Goal: Task Accomplishment & Management: Manage account settings

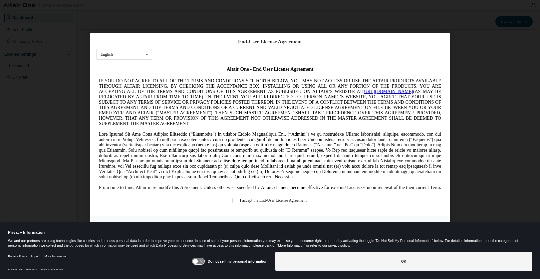
click at [196, 261] on icon at bounding box center [195, 261] width 5 height 5
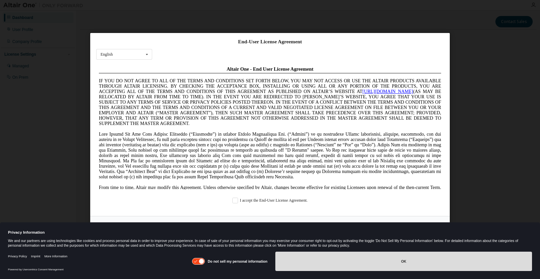
click at [323, 267] on button "OK" at bounding box center [404, 261] width 257 height 19
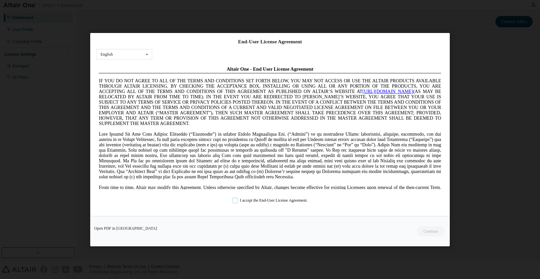
click at [236, 203] on label "I accept the End-User License Agreement." at bounding box center [270, 200] width 75 height 6
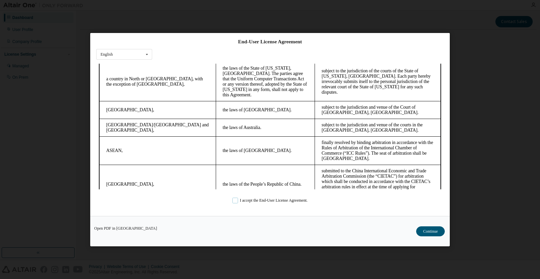
scroll to position [1780, 0]
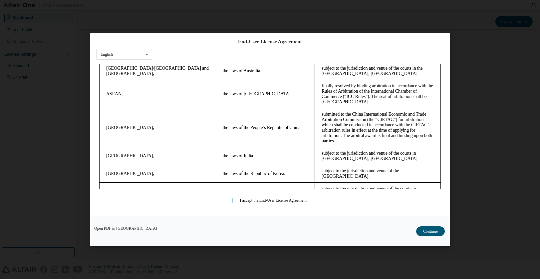
drag, startPoint x: 442, startPoint y: 84, endPoint x: 532, endPoint y: 257, distance: 194.5
click at [428, 231] on button "Continue" at bounding box center [430, 231] width 29 height 10
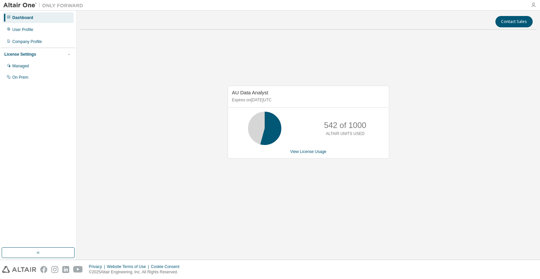
click at [534, 4] on icon "button" at bounding box center [533, 4] width 5 height 5
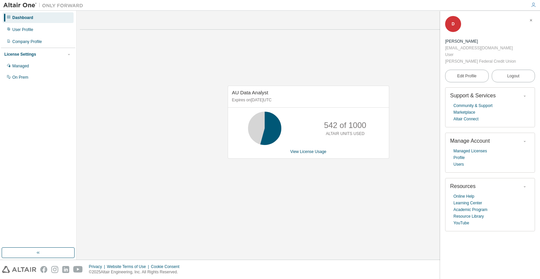
click at [389, 49] on div "AU Data Analyst Expires on August 14, 2026 UTC 542 of 1000 ALTAIR UNITS USED Vi…" at bounding box center [308, 125] width 457 height 181
click at [482, 76] on link "Edit Profile" at bounding box center [467, 76] width 44 height 13
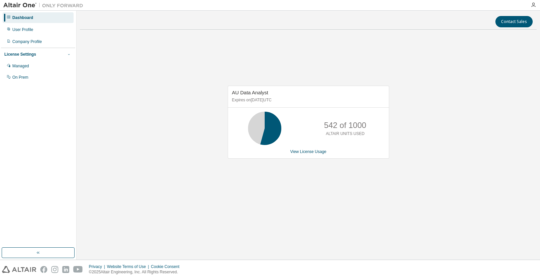
click at [68, 55] on icon "button" at bounding box center [69, 54] width 4 height 4
click at [21, 80] on div "On Prem" at bounding box center [38, 77] width 71 height 11
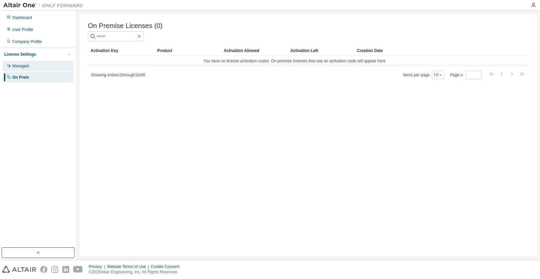
click at [18, 71] on div "Managed" at bounding box center [38, 66] width 71 height 11
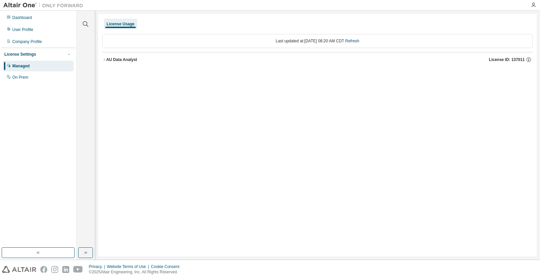
click at [107, 62] on div "AU Data Analyst" at bounding box center [121, 59] width 31 height 5
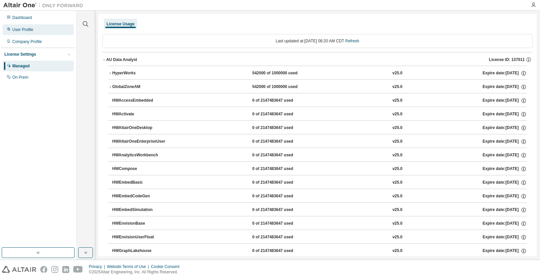
click at [25, 30] on div "User Profile" at bounding box center [22, 29] width 21 height 5
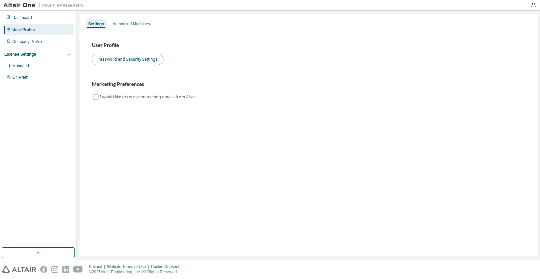
click at [118, 62] on button "Password and Security Settings" at bounding box center [128, 59] width 72 height 11
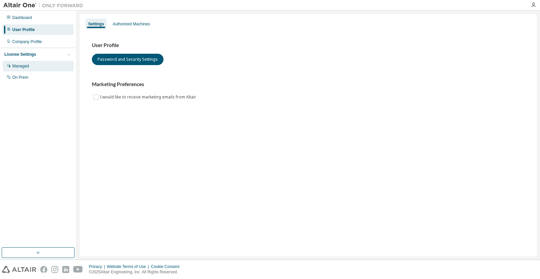
click at [17, 68] on div "Managed" at bounding box center [20, 65] width 17 height 5
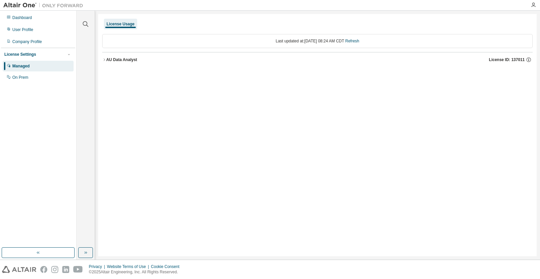
click at [116, 24] on div "License Usage" at bounding box center [121, 23] width 28 height 5
click at [111, 60] on div "AU Data Analyst" at bounding box center [121, 59] width 31 height 5
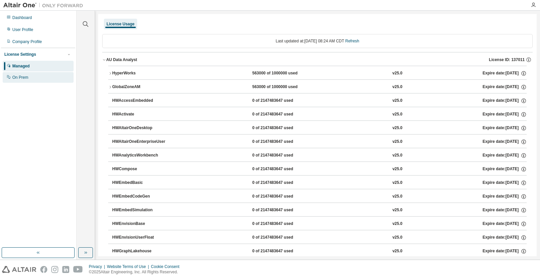
click at [24, 75] on div "On Prem" at bounding box center [20, 77] width 16 height 5
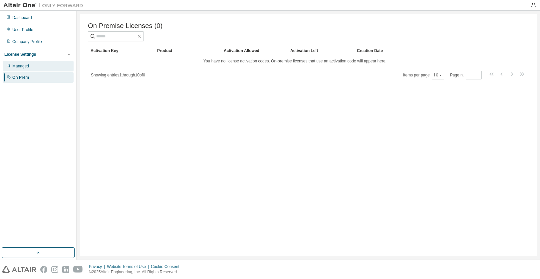
click at [30, 69] on div "Managed" at bounding box center [38, 66] width 71 height 11
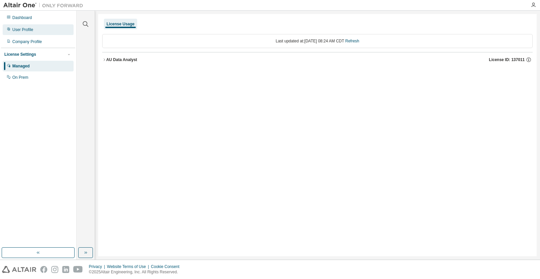
click at [26, 32] on div "User Profile" at bounding box center [22, 29] width 21 height 5
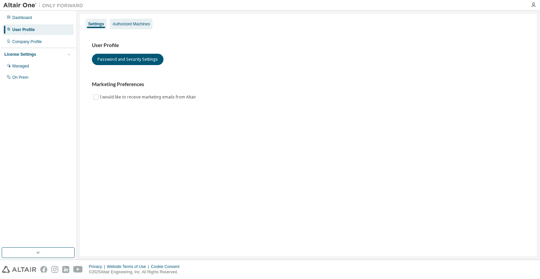
click at [140, 22] on div "Authorized Machines" at bounding box center [131, 23] width 37 height 5
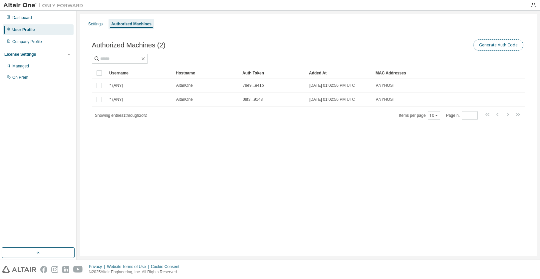
click at [478, 47] on button "Generate Auth Code" at bounding box center [499, 44] width 50 height 11
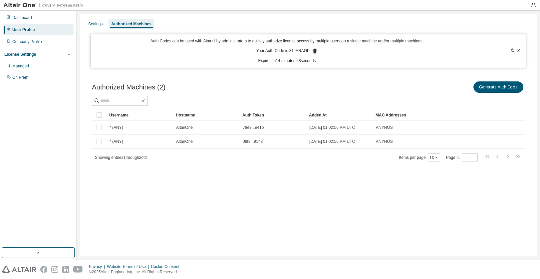
click at [300, 52] on p "Your Auth Code is: 31JARAGP" at bounding box center [287, 51] width 61 height 6
copy p "31JARAGP"
